Goal: Task Accomplishment & Management: Manage account settings

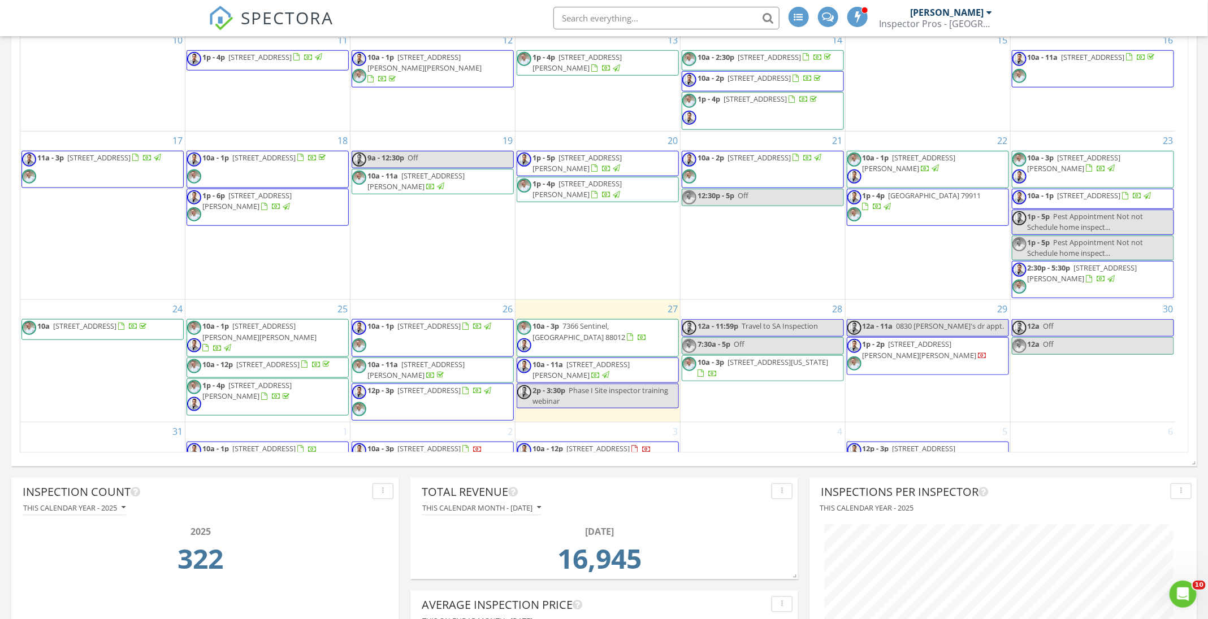
scroll to position [267, 0]
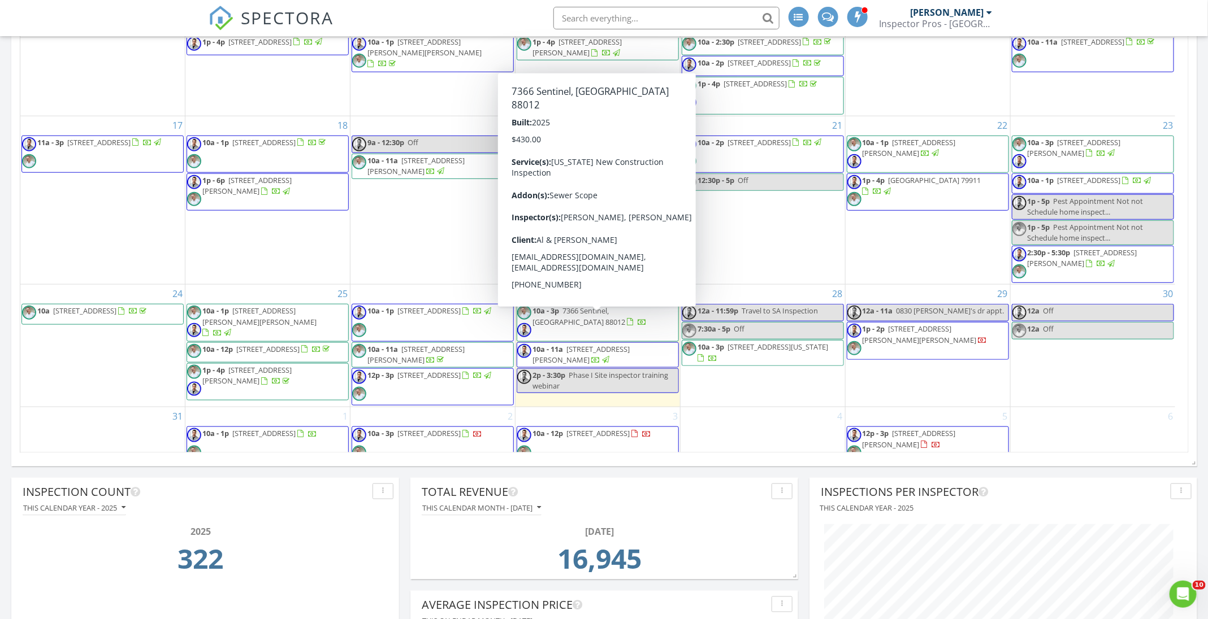
click at [575, 333] on span "10a - 3p 7366 Sentinel, Las Cruces 88012" at bounding box center [597, 323] width 161 height 34
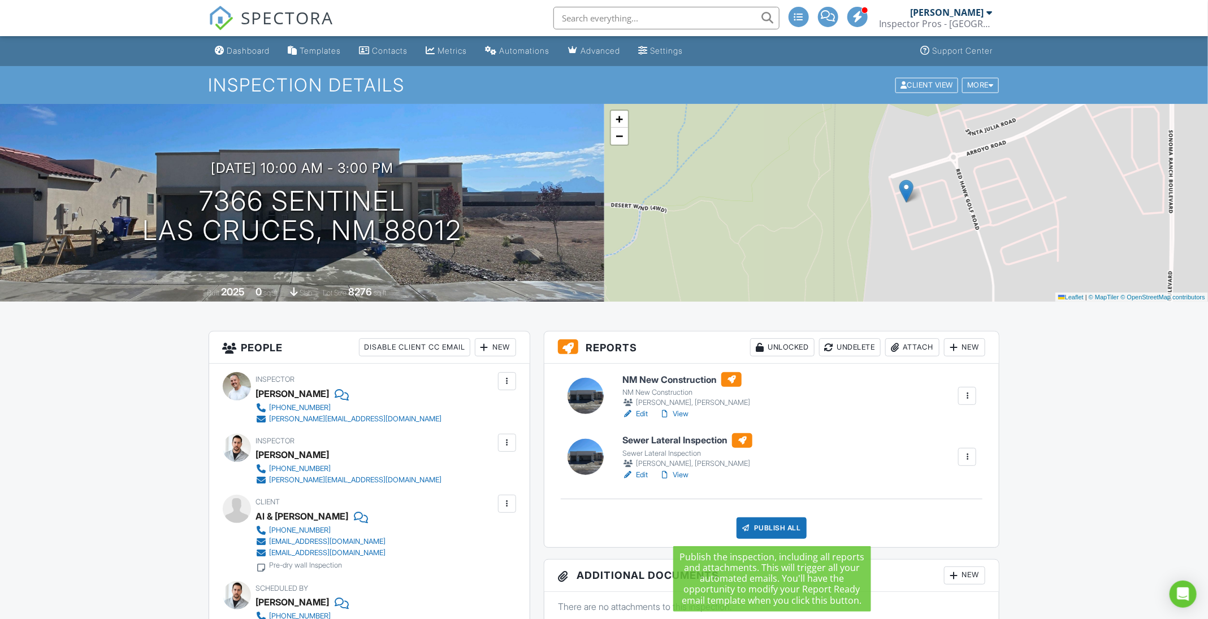
click at [797, 529] on div "Publish All" at bounding box center [771, 528] width 71 height 21
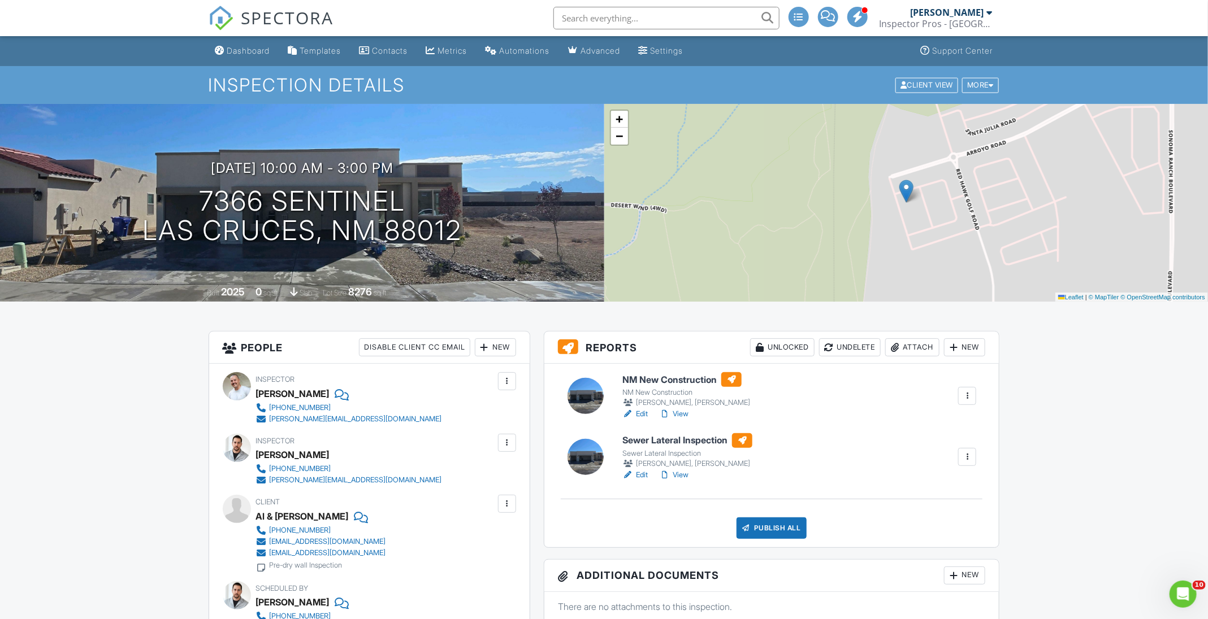
click at [969, 393] on div at bounding box center [966, 396] width 11 height 11
click at [924, 453] on link "Assign Inspectors" at bounding box center [929, 450] width 85 height 12
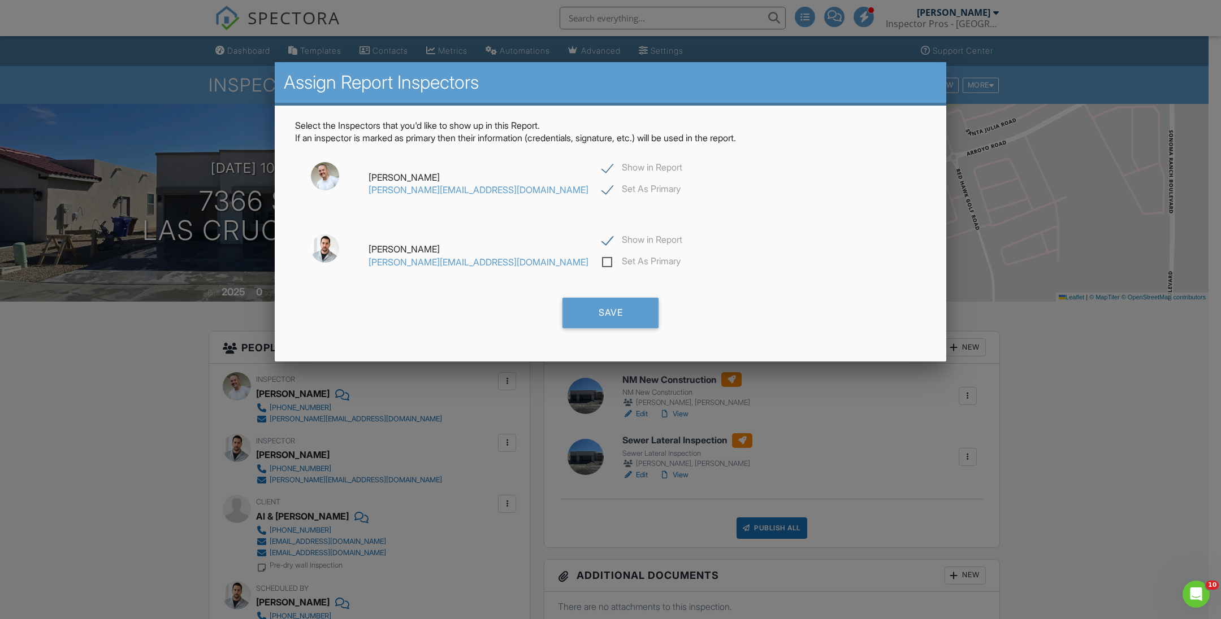
click at [602, 242] on label "Show in Report" at bounding box center [642, 242] width 80 height 14
checkbox input "false"
click at [585, 300] on div "Save" at bounding box center [610, 313] width 96 height 31
